Goal: Task Accomplishment & Management: Use online tool/utility

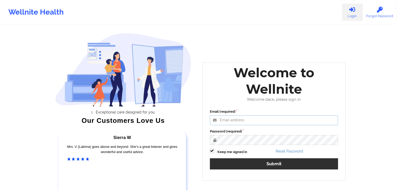
type input "[PERSON_NAME][EMAIL_ADDRESS][DOMAIN_NAME]"
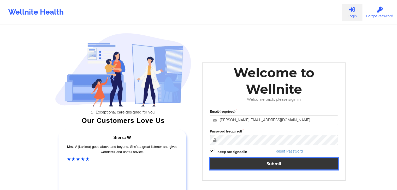
click at [258, 163] on button "Submit" at bounding box center [274, 164] width 128 height 11
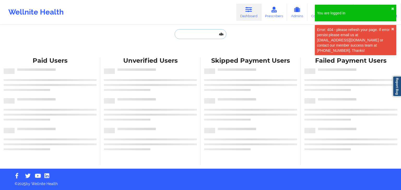
click at [193, 33] on input "text" at bounding box center [200, 34] width 52 height 10
paste input "[PERSON_NAME]"
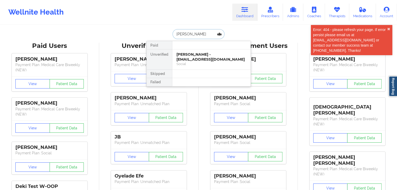
type input "[PERSON_NAME]"
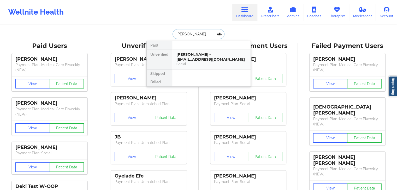
click at [191, 59] on div "[PERSON_NAME] - [EMAIL_ADDRESS][DOMAIN_NAME]" at bounding box center [211, 57] width 70 height 10
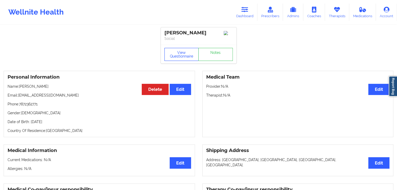
click at [183, 56] on button "View Questionnaire" at bounding box center [181, 54] width 34 height 13
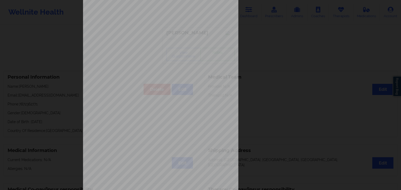
scroll to position [58, 0]
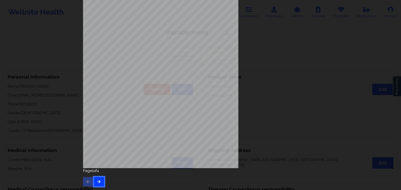
click at [97, 183] on icon "button" at bounding box center [99, 181] width 4 height 3
click at [98, 184] on button "button" at bounding box center [99, 181] width 10 height 9
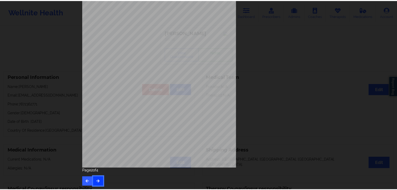
scroll to position [0, 0]
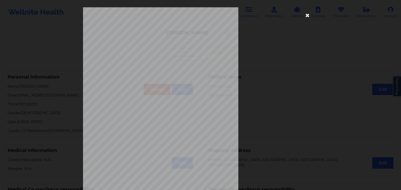
click at [306, 16] on icon at bounding box center [307, 15] width 8 height 8
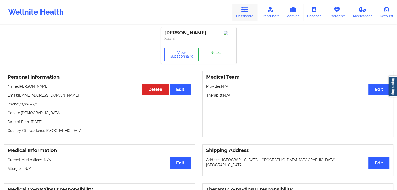
click at [242, 8] on icon at bounding box center [244, 10] width 7 height 6
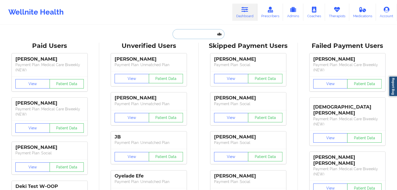
click at [186, 38] on input "text" at bounding box center [198, 34] width 52 height 10
paste input "[PERSON_NAME]"
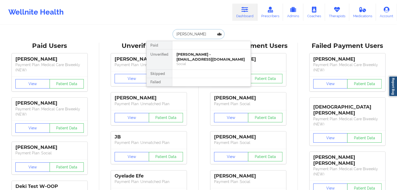
type input "[PERSON_NAME]"
click at [208, 56] on div "[PERSON_NAME] - [EMAIL_ADDRESS][DOMAIN_NAME]" at bounding box center [211, 57] width 70 height 10
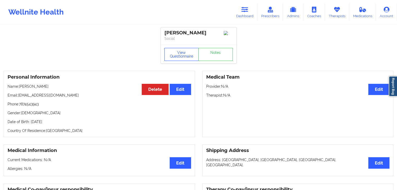
click at [186, 51] on button "View Questionnaire" at bounding box center [181, 54] width 34 height 13
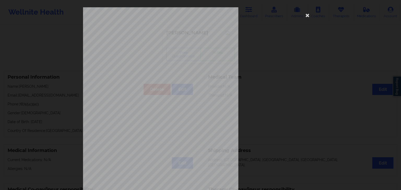
scroll to position [58, 0]
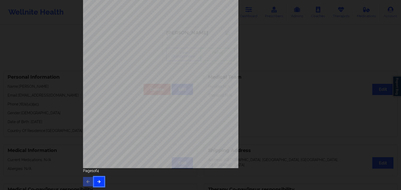
click at [99, 180] on icon "button" at bounding box center [99, 181] width 4 height 3
click at [99, 184] on button "button" at bounding box center [99, 181] width 10 height 9
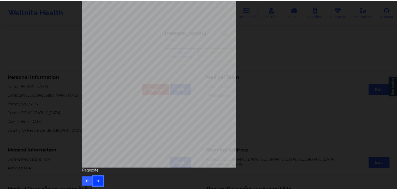
scroll to position [0, 0]
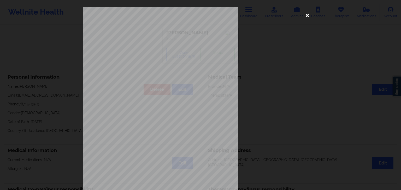
click at [307, 14] on icon at bounding box center [307, 15] width 8 height 8
